Goal: Navigation & Orientation: Find specific page/section

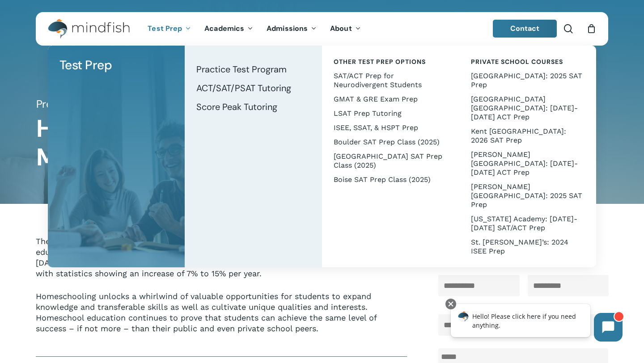
click at [52, 25] on img "Main Menu" at bounding box center [84, 29] width 73 height 20
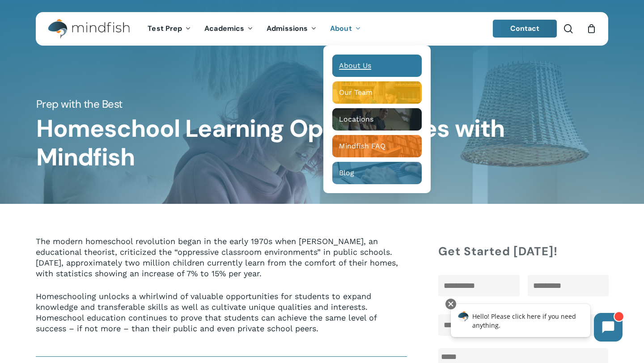
click at [341, 59] on div "Main Menu" at bounding box center [376, 66] width 89 height 22
